Goal: Navigation & Orientation: Find specific page/section

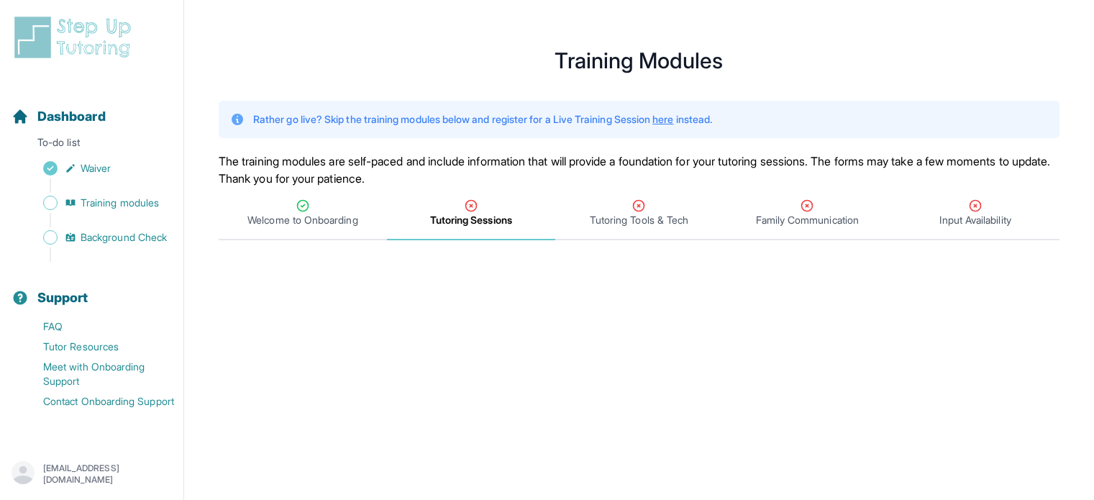
scroll to position [258, 0]
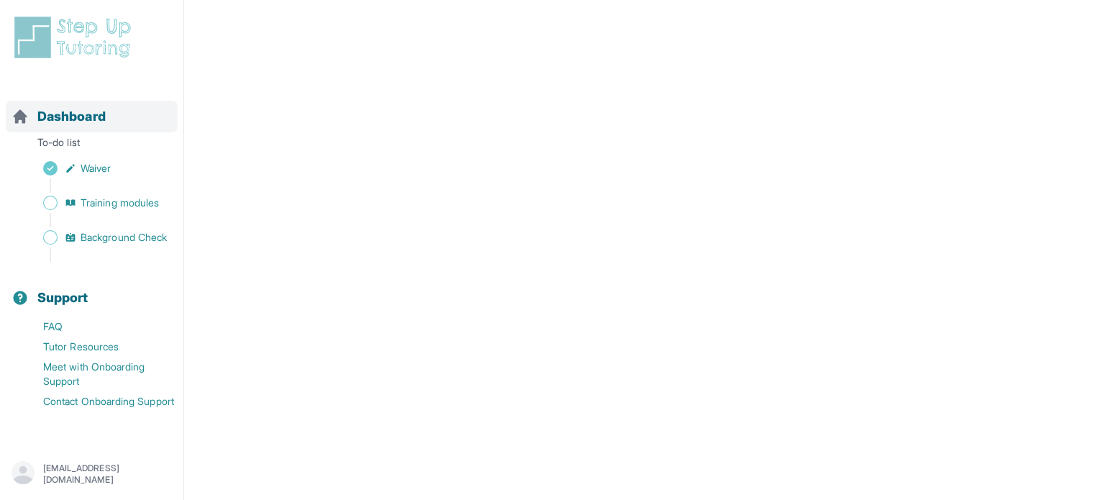
click at [78, 117] on span "Dashboard" at bounding box center [71, 116] width 68 height 20
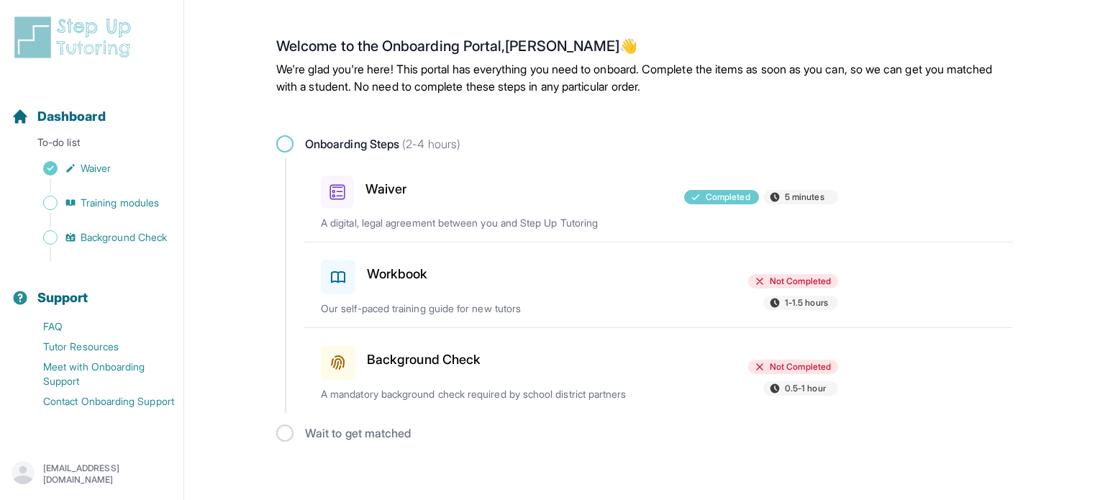
click at [468, 368] on h3 "Background Check" at bounding box center [424, 360] width 114 height 20
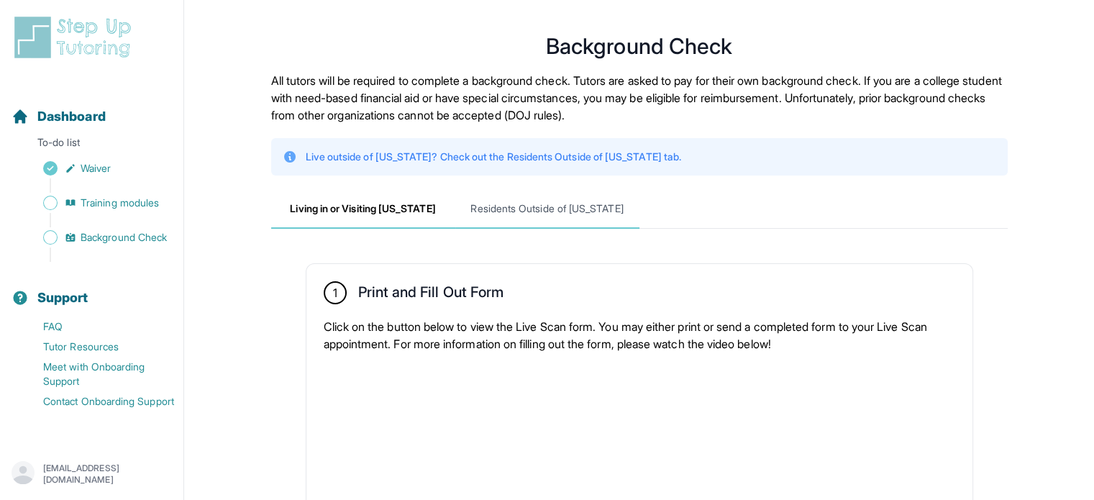
click at [506, 207] on span "Residents Outside of [US_STATE]" at bounding box center [547, 209] width 184 height 39
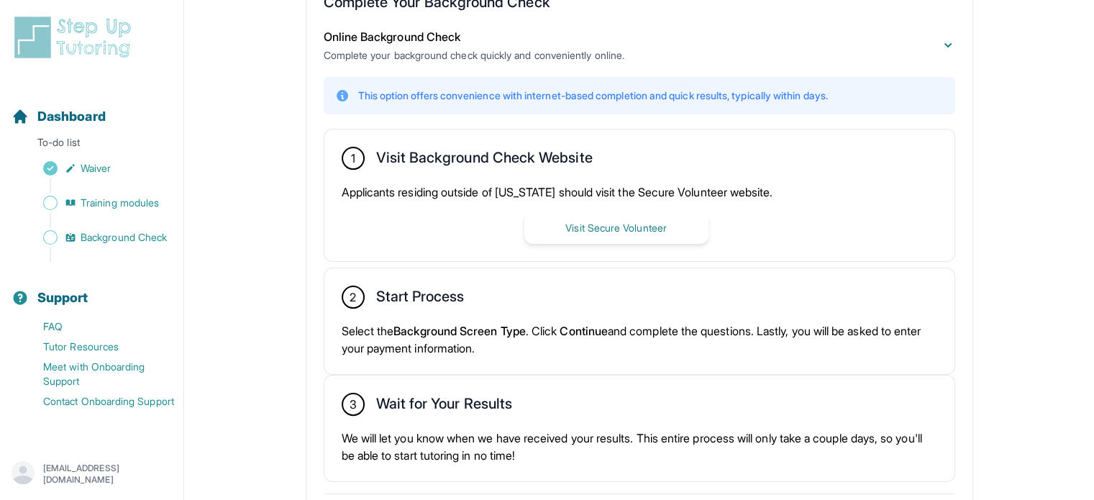
scroll to position [351, 0]
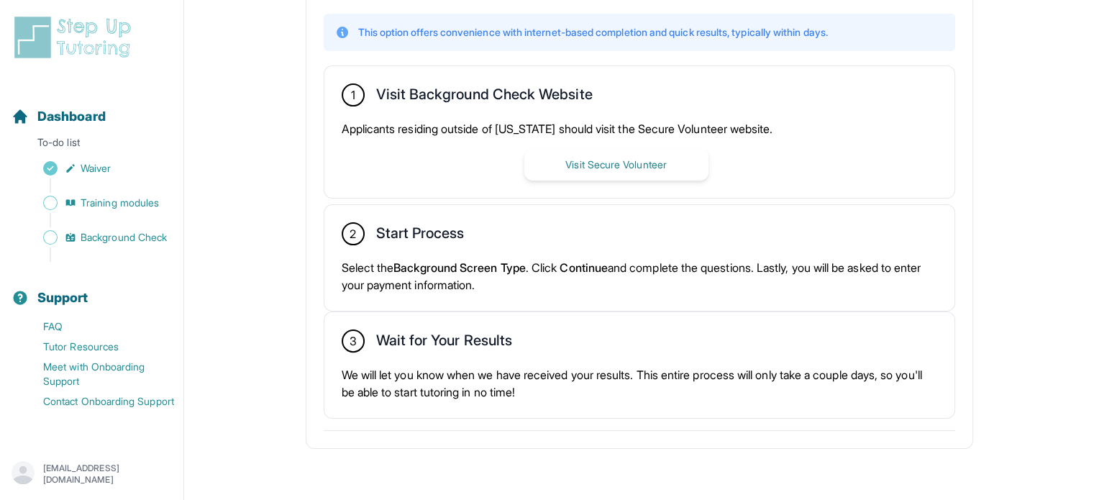
click at [96, 134] on div "Dashboard To-do list Waiver Training modules Background Check" at bounding box center [92, 172] width 172 height 178
click at [98, 143] on p "To-do list" at bounding box center [92, 145] width 172 height 20
click at [73, 107] on span "Dashboard" at bounding box center [71, 116] width 68 height 20
